Goal: Task Accomplishment & Management: Manage account settings

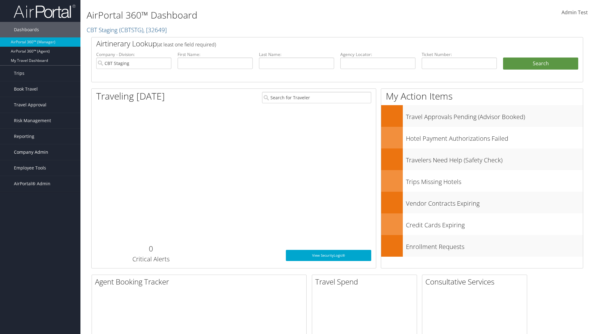
click at [40, 152] on span "Company Admin" at bounding box center [31, 151] width 34 height 15
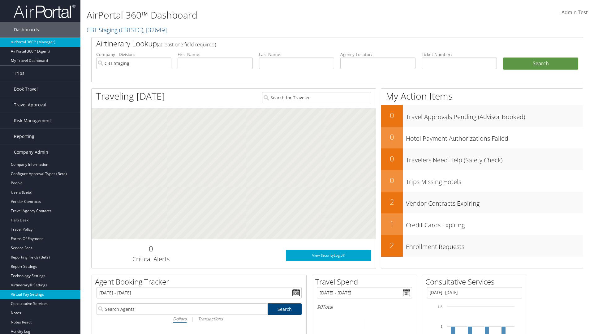
click at [40, 295] on link "Virtual Pay Settings" at bounding box center [40, 294] width 80 height 9
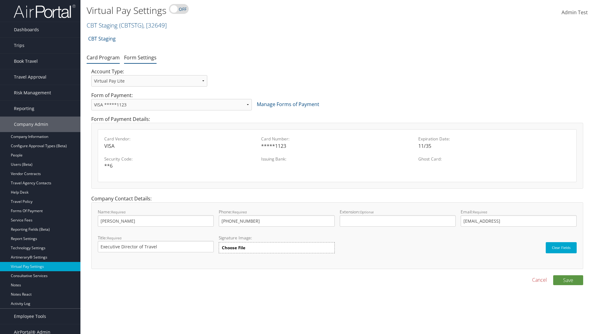
click at [140, 57] on link "Form Settings" at bounding box center [140, 57] width 32 height 7
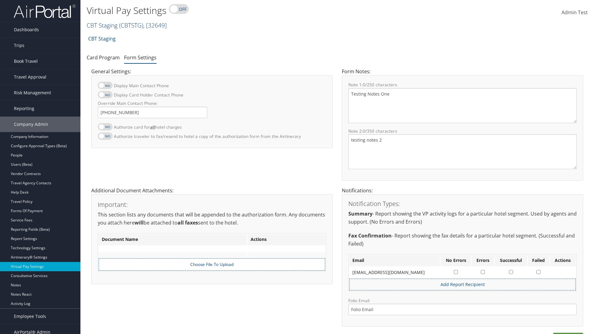
click at [102, 25] on link "CBT Staging ( CBTSTG ) , [ 32649 ]" at bounding box center [127, 25] width 80 height 8
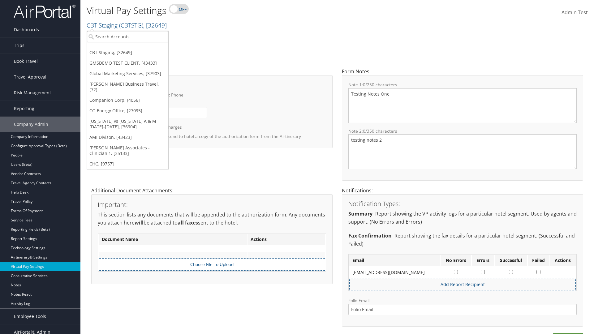
click at [127, 37] on input "search" at bounding box center [127, 36] width 81 height 11
type input "[PERSON_NAME] Business Travel"
click at [136, 48] on div "Christopherson Business Travel (C10001), [72]" at bounding box center [137, 48] width 106 height 6
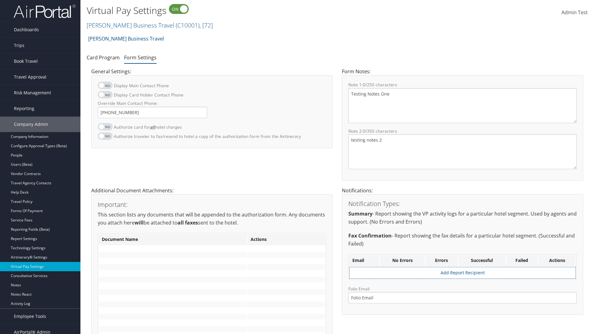
click at [105, 127] on label at bounding box center [105, 126] width 15 height 7
click at [105, 128] on input "Authorize card for all hotel charges" at bounding box center [103, 130] width 4 height 4
checkbox input "true"
click at [105, 95] on label at bounding box center [105, 94] width 15 height 7
click at [105, 96] on input "Display Card Holder Contact Phone" at bounding box center [103, 98] width 4 height 4
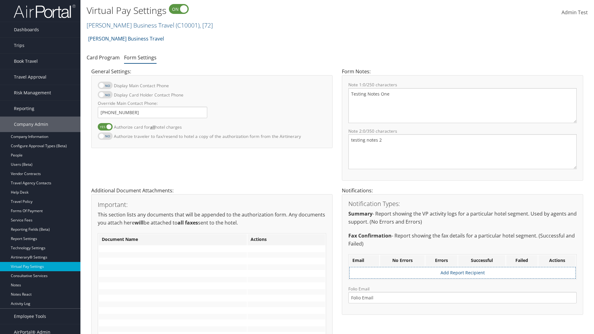
checkbox input "true"
click at [105, 85] on label at bounding box center [105, 85] width 15 height 7
click at [105, 87] on input "Display Main Contact Phone" at bounding box center [103, 89] width 4 height 4
checkbox input "true"
click at [105, 136] on label at bounding box center [105, 135] width 15 height 7
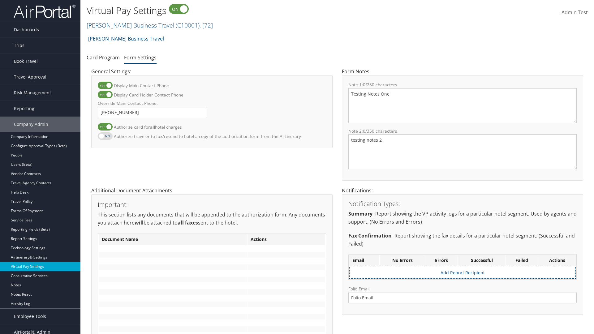
click at [105, 137] on input "Authorize traveler to fax/resend to hotel a copy of the authorization form from…" at bounding box center [103, 139] width 4 height 4
checkbox input "true"
click at [105, 127] on label at bounding box center [105, 126] width 15 height 7
click at [105, 128] on input "Authorize card for all hotel charges" at bounding box center [103, 130] width 4 height 4
checkbox input "false"
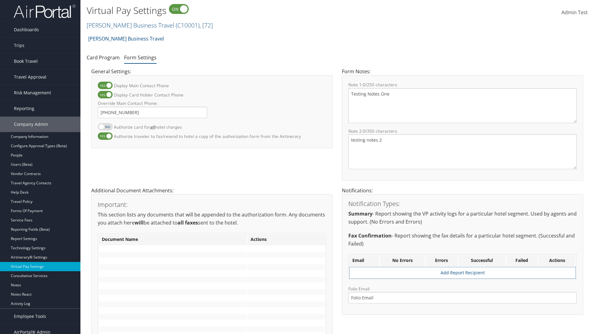
click at [105, 95] on label at bounding box center [105, 94] width 15 height 7
click at [105, 96] on input "Display Card Holder Contact Phone" at bounding box center [103, 98] width 4 height 4
checkbox input "false"
click at [105, 85] on label at bounding box center [105, 85] width 15 height 7
click at [105, 87] on input "Display Main Contact Phone" at bounding box center [103, 89] width 4 height 4
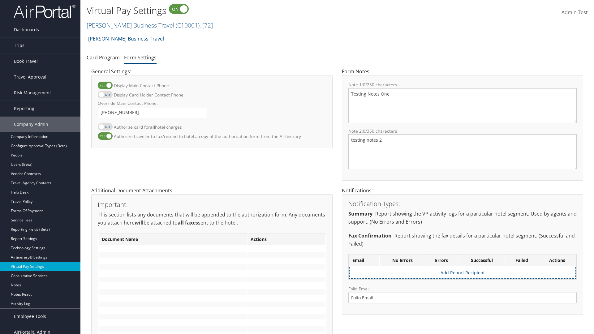
checkbox input "false"
click at [105, 136] on label at bounding box center [105, 135] width 15 height 7
click at [105, 137] on input "Authorize traveler to fax/resend to hotel a copy of the authorization form from…" at bounding box center [103, 139] width 4 height 4
checkbox input "false"
click at [153, 112] on input "Override Main Contact Phone:" at bounding box center [153, 112] width 110 height 11
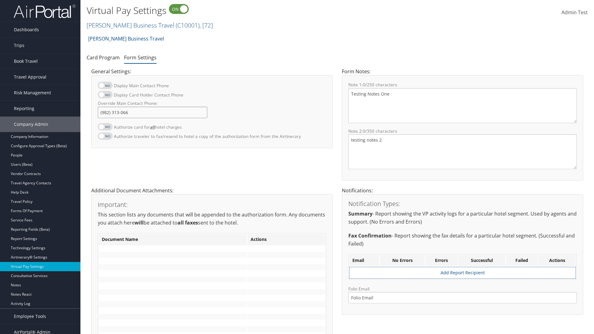
type input "[PHONE_NUMBER]"
click at [463, 106] on textarea "Testing Notes One" at bounding box center [462, 105] width 228 height 35
type textarea "Testing Notes One"
click at [463, 152] on textarea "testing notes 2" at bounding box center [462, 151] width 228 height 35
type textarea "testing notes 2"
